Goal: Task Accomplishment & Management: Manage account settings

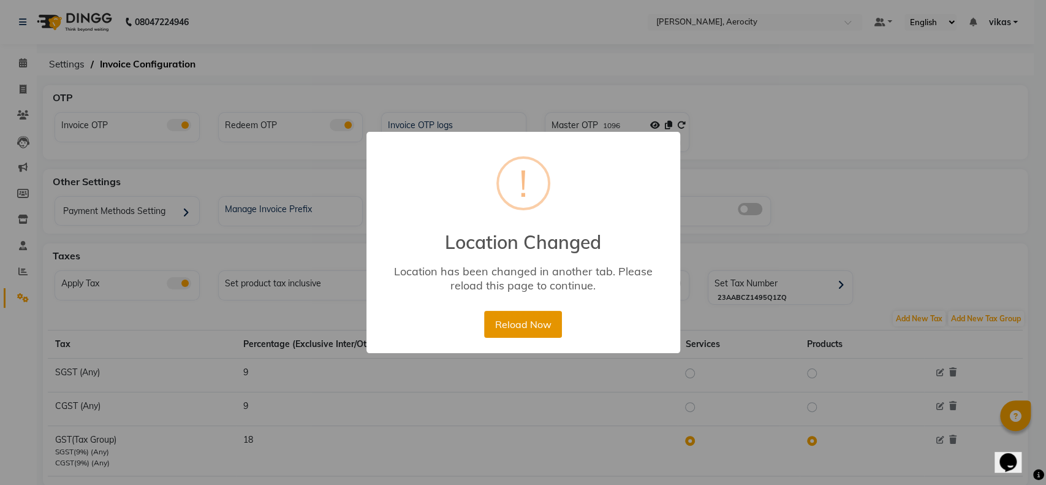
click at [505, 335] on button "Reload Now" at bounding box center [523, 324] width 78 height 27
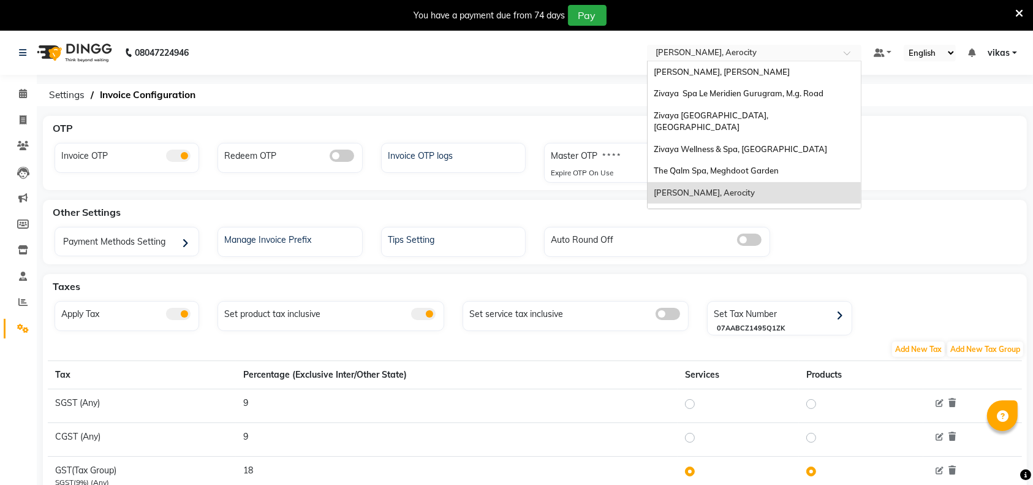
click at [696, 49] on input "text" at bounding box center [742, 54] width 178 height 12
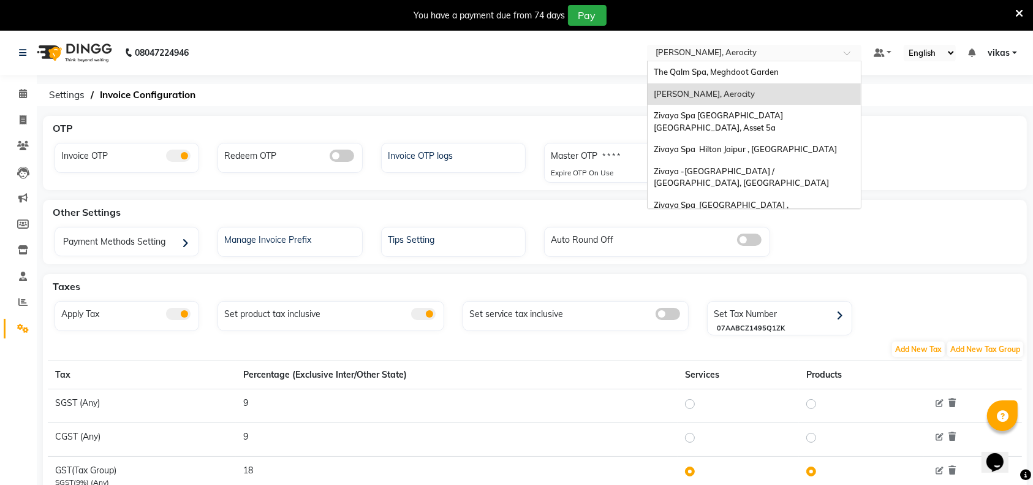
scroll to position [147, 0]
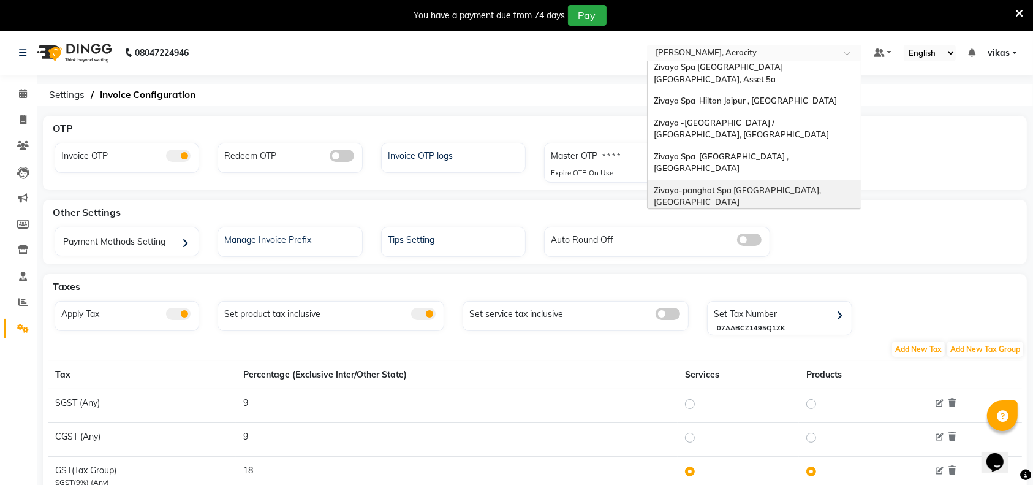
click at [730, 185] on span "Zivaya-panghat Spa [GEOGRAPHIC_DATA], [GEOGRAPHIC_DATA]" at bounding box center [738, 196] width 169 height 22
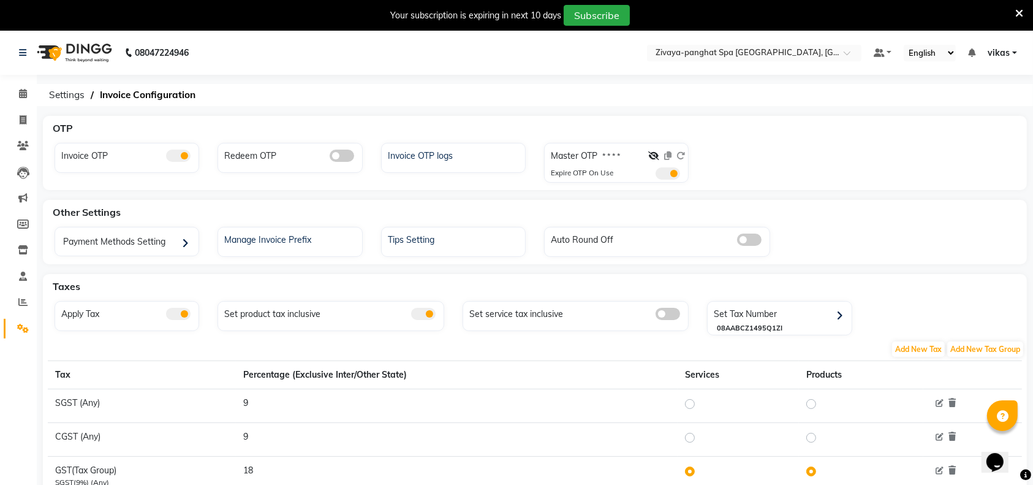
click at [1019, 12] on icon at bounding box center [1020, 13] width 8 height 11
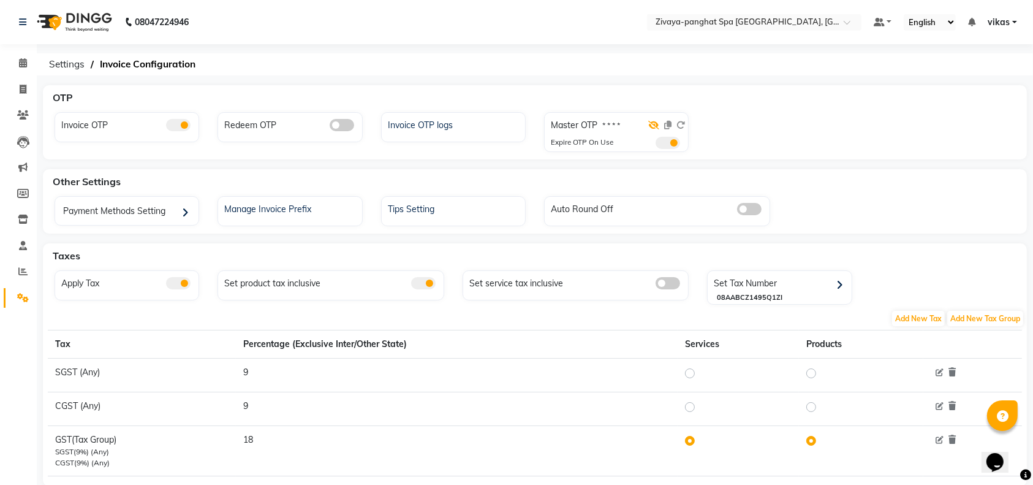
click at [650, 120] on span at bounding box center [653, 125] width 11 height 11
click at [655, 124] on icon at bounding box center [653, 125] width 11 height 9
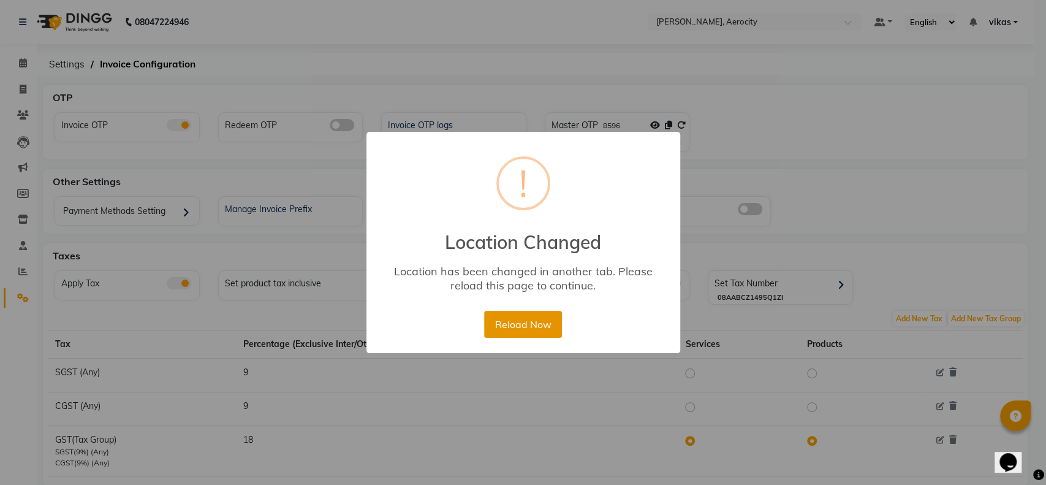
click at [534, 318] on button "Reload Now" at bounding box center [523, 324] width 78 height 27
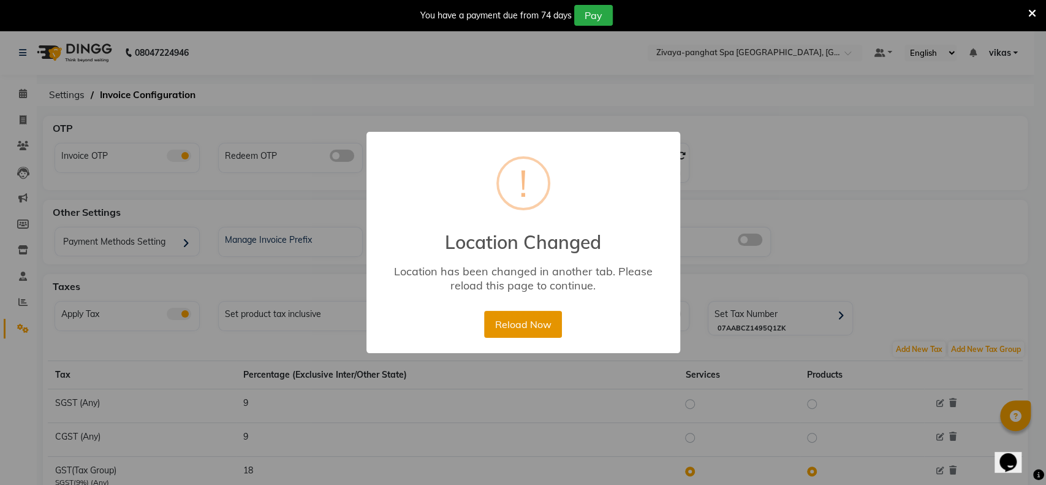
click at [546, 315] on button "Reload Now" at bounding box center [523, 324] width 78 height 27
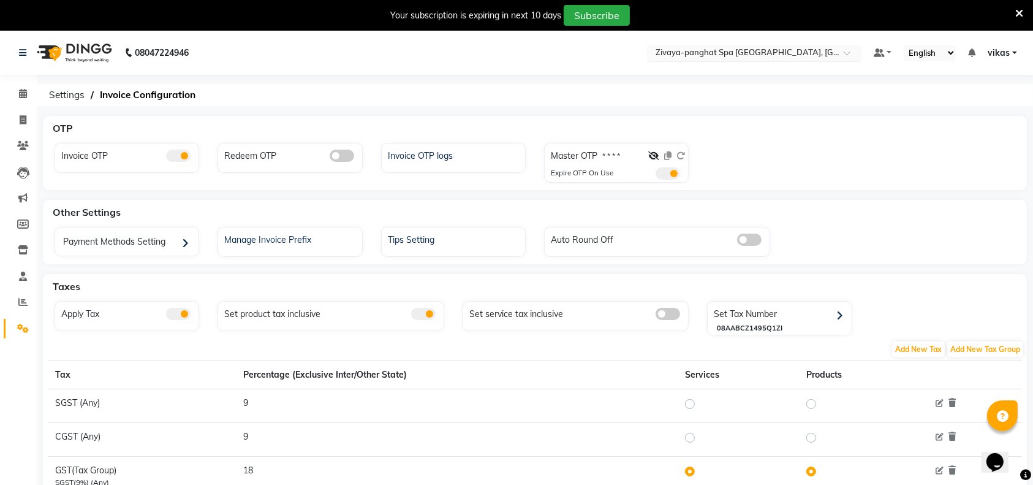
click at [683, 55] on input "text" at bounding box center [742, 54] width 178 height 12
type input "Aloft"
click at [706, 74] on span "[PERSON_NAME], Aerocity" at bounding box center [704, 72] width 101 height 10
click at [462, 153] on div "Invoice OTP logs" at bounding box center [455, 154] width 140 height 16
click at [652, 153] on icon at bounding box center [653, 155] width 11 height 9
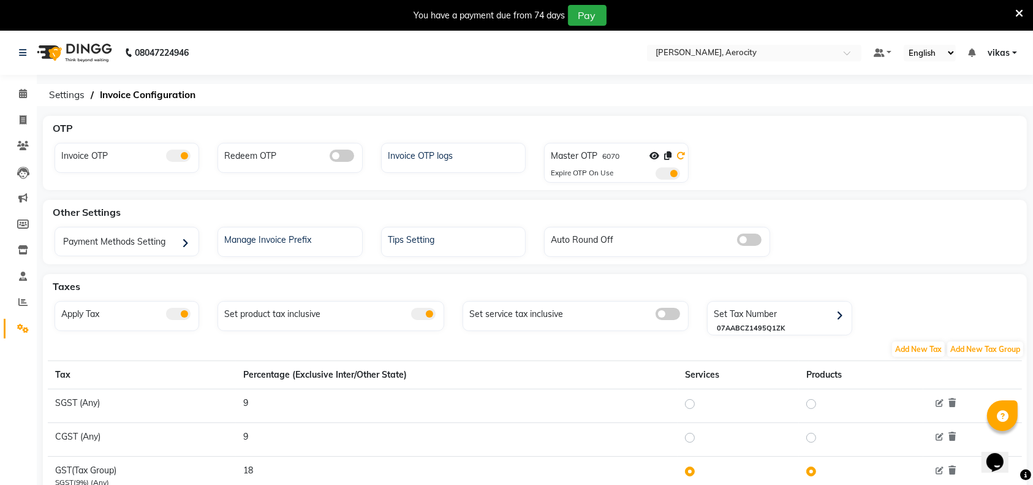
click at [680, 159] on icon at bounding box center [681, 155] width 9 height 9
click at [1017, 13] on icon at bounding box center [1020, 13] width 8 height 11
click at [699, 51] on input "text" at bounding box center [742, 54] width 178 height 12
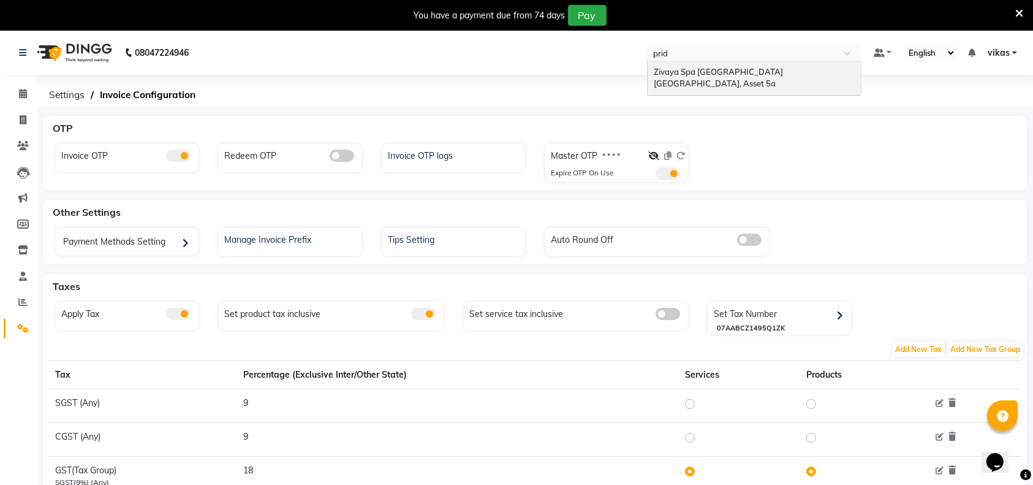
type input "pride"
click at [711, 65] on div "Zivaya Spa [GEOGRAPHIC_DATA] [GEOGRAPHIC_DATA], Asset 5a" at bounding box center [754, 78] width 213 height 34
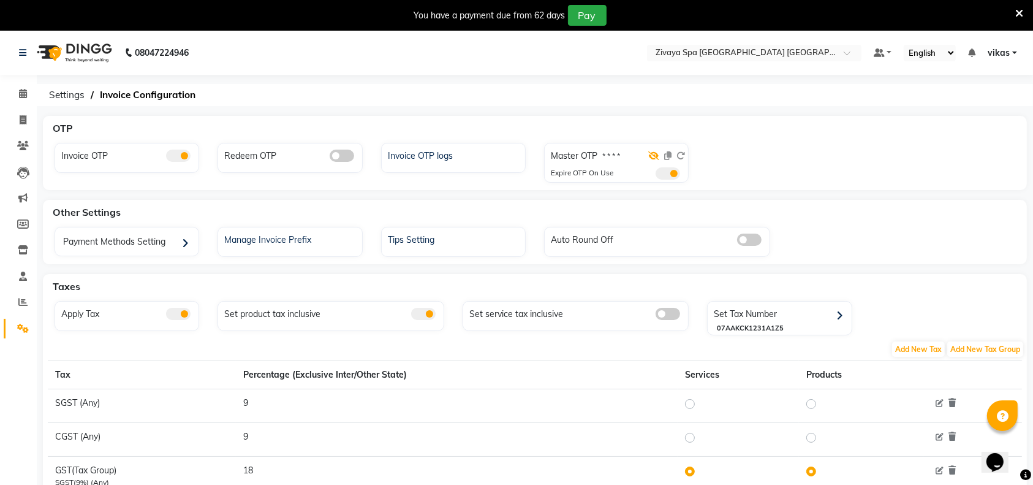
click at [653, 154] on icon at bounding box center [653, 155] width 11 height 9
click at [670, 153] on icon at bounding box center [667, 155] width 7 height 9
